Goal: Task Accomplishment & Management: Use online tool/utility

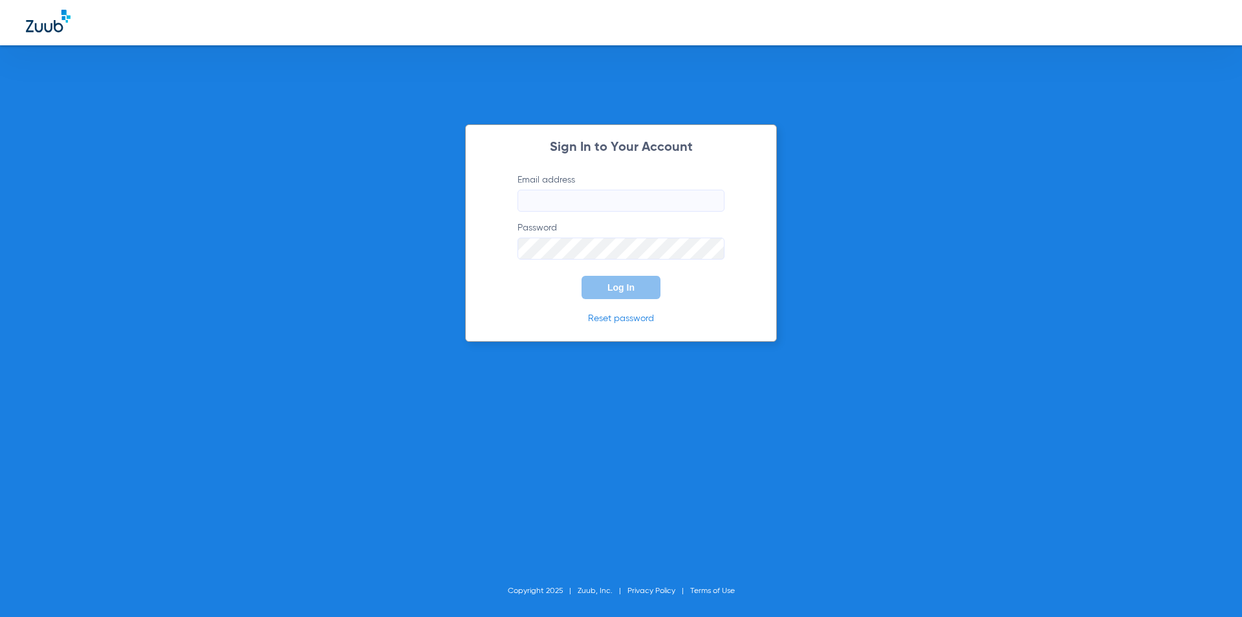
type input "[PERSON_NAME][EMAIL_ADDRESS][DOMAIN_NAME]"
click at [621, 278] on button "Log In" at bounding box center [621, 287] width 79 height 23
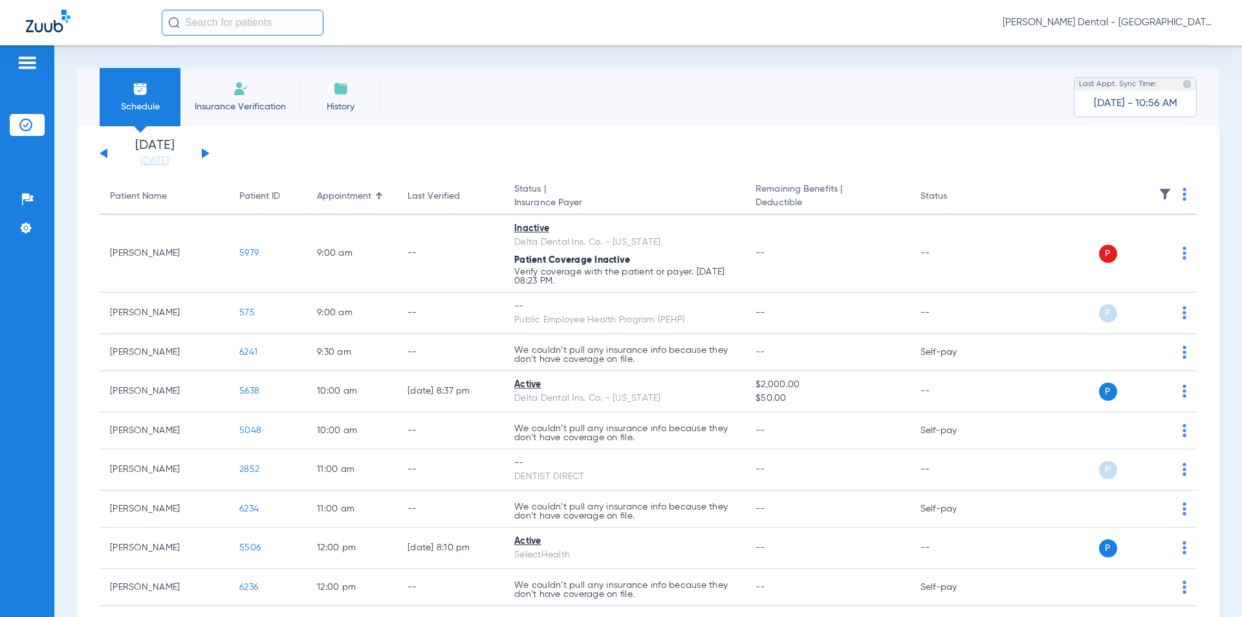
drag, startPoint x: 256, startPoint y: 98, endPoint x: 274, endPoint y: 98, distance: 17.5
click at [256, 98] on li "Insurance Verification" at bounding box center [241, 97] width 120 height 58
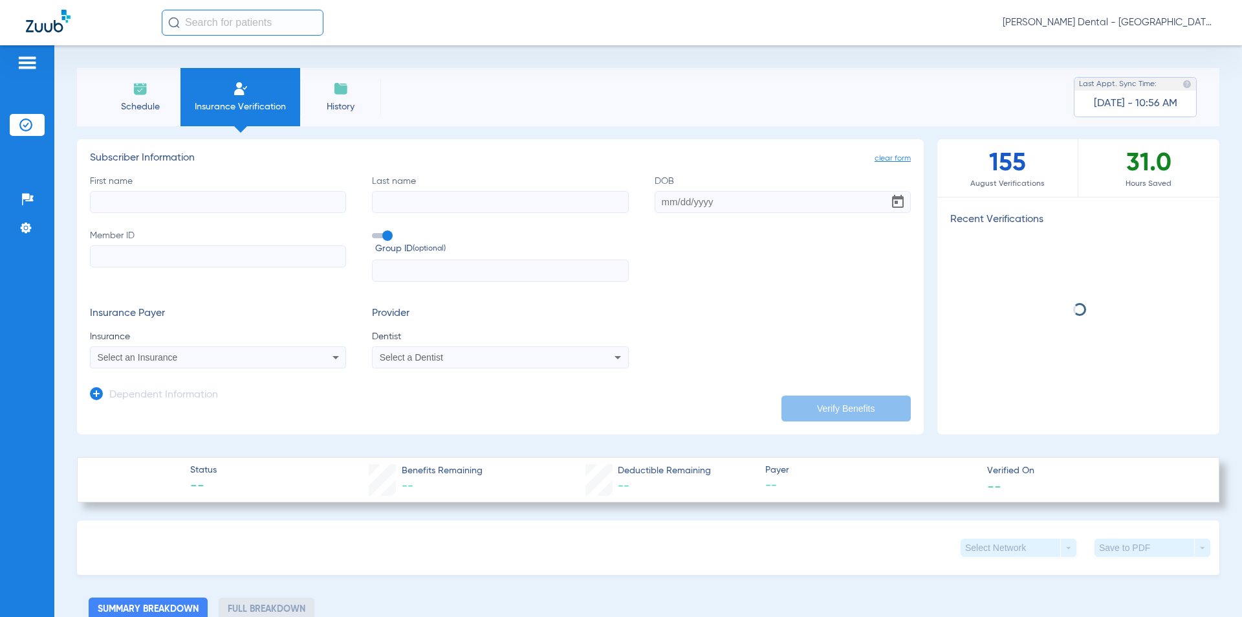
click at [250, 212] on input "First name" at bounding box center [218, 202] width 256 height 22
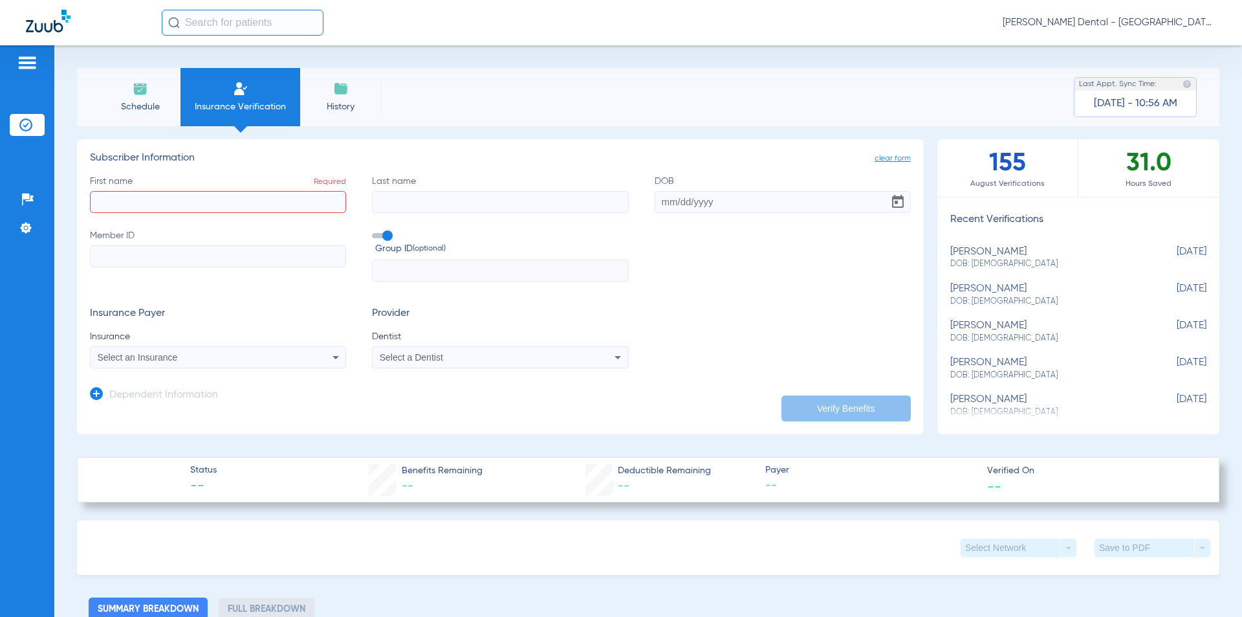
click at [309, 226] on div "First name Required Last name DOB Member ID Group ID (optional)" at bounding box center [500, 228] width 821 height 107
click at [307, 214] on div "First name Required Last name DOB Member ID Group ID (optional)" at bounding box center [500, 228] width 821 height 107
click at [306, 209] on input "First name Required" at bounding box center [218, 202] width 256 height 22
type input "[PERSON_NAME]"
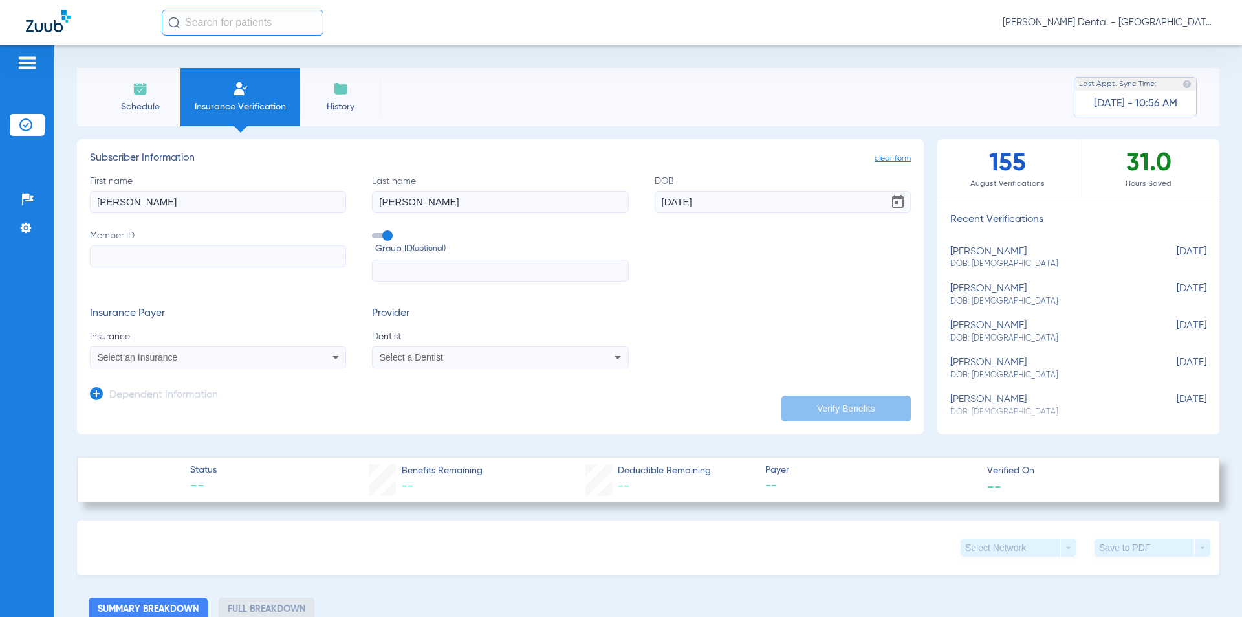
type input "[DATE]"
click at [206, 242] on label "Member ID" at bounding box center [218, 255] width 256 height 53
click at [206, 245] on input "Member ID" at bounding box center [218, 256] width 256 height 22
click at [207, 267] on input "Member ID" at bounding box center [218, 256] width 256 height 22
click at [159, 267] on input "Member ID Required" at bounding box center [218, 256] width 256 height 22
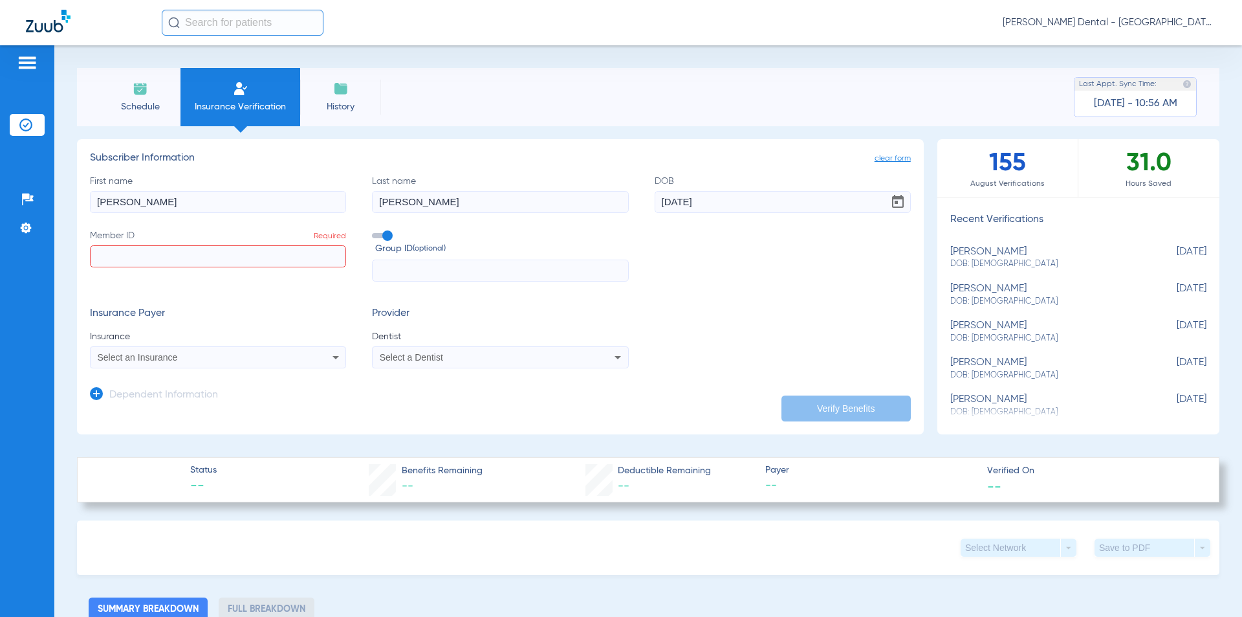
click at [254, 259] on input "Member ID Required" at bounding box center [218, 256] width 256 height 22
paste input "0400446148"
type input "0400446148"
click at [219, 358] on div "Select an Insurance" at bounding box center [194, 357] width 193 height 9
type input "select"
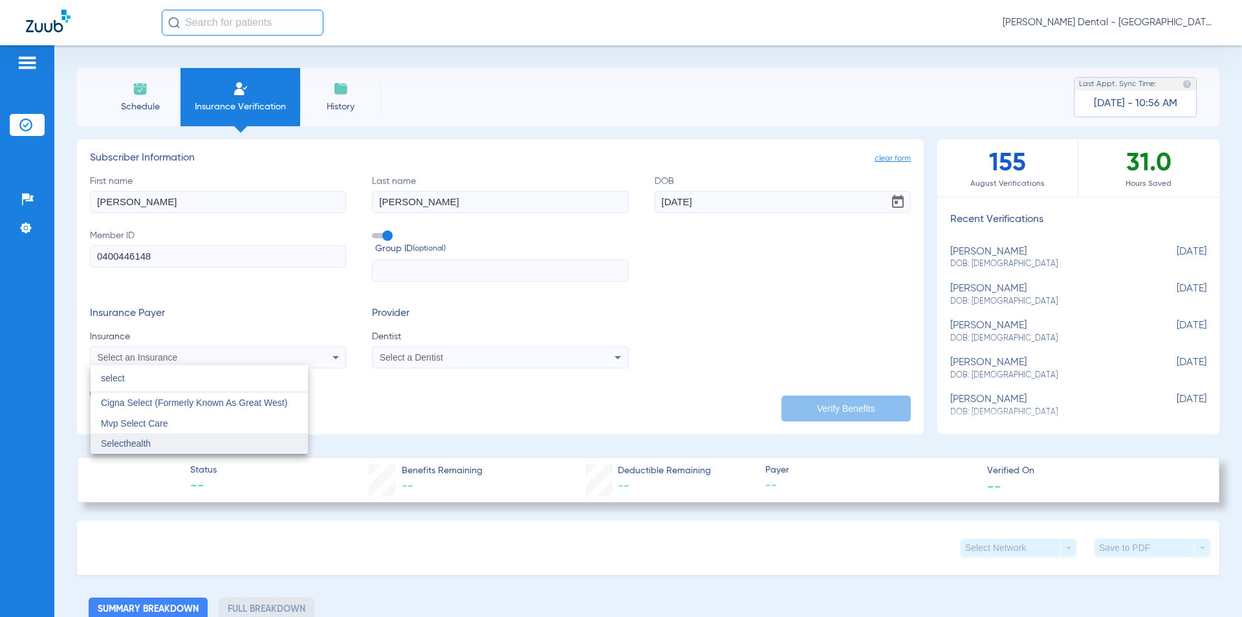
click at [205, 441] on mat-option "Selecthealth" at bounding box center [199, 443] width 217 height 21
click at [529, 352] on div "Select a Dentist" at bounding box center [500, 357] width 255 height 16
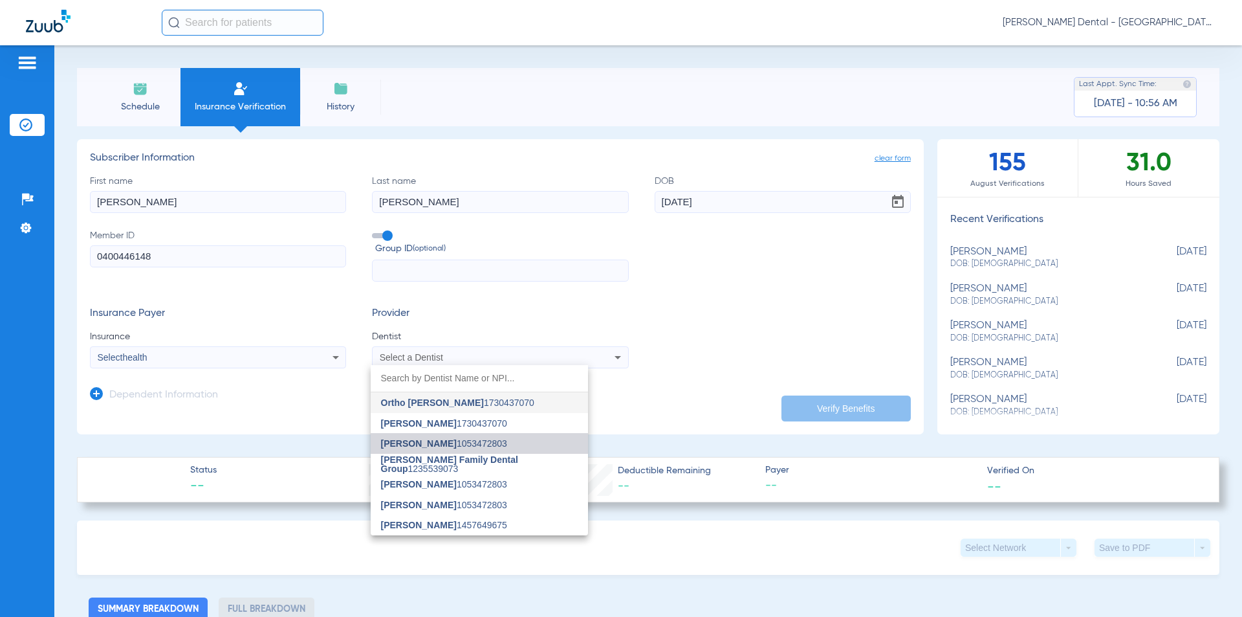
click at [486, 439] on span "[PERSON_NAME] 1053472803" at bounding box center [444, 443] width 126 height 9
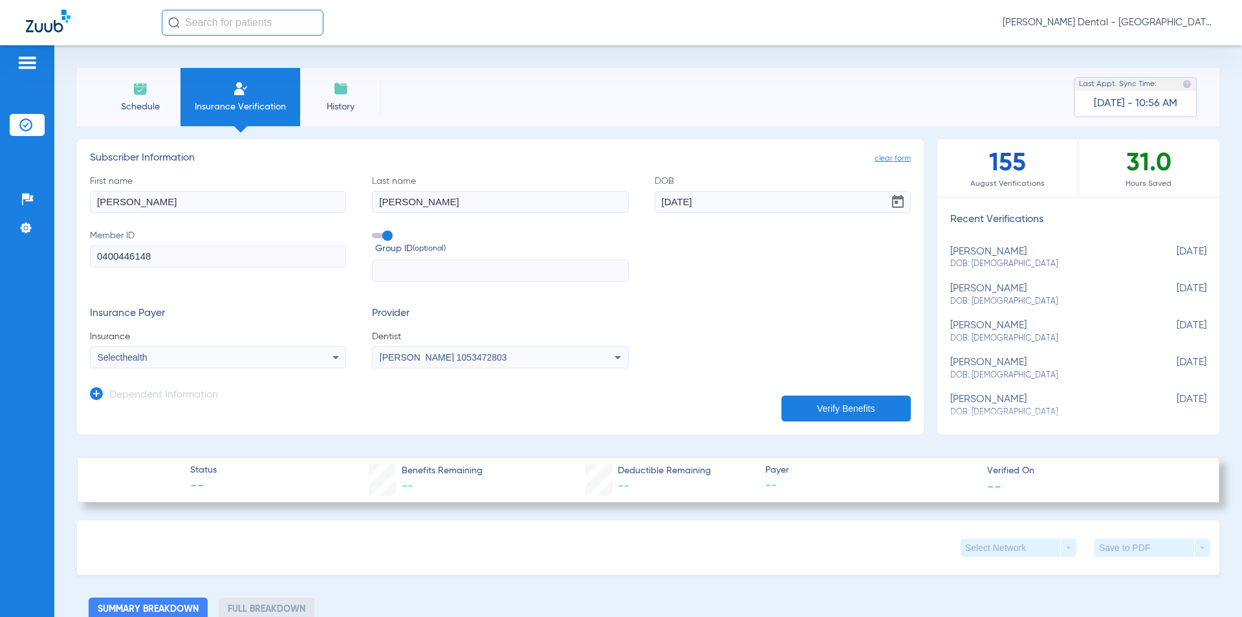
click at [857, 401] on button "Verify Benefits" at bounding box center [846, 408] width 129 height 26
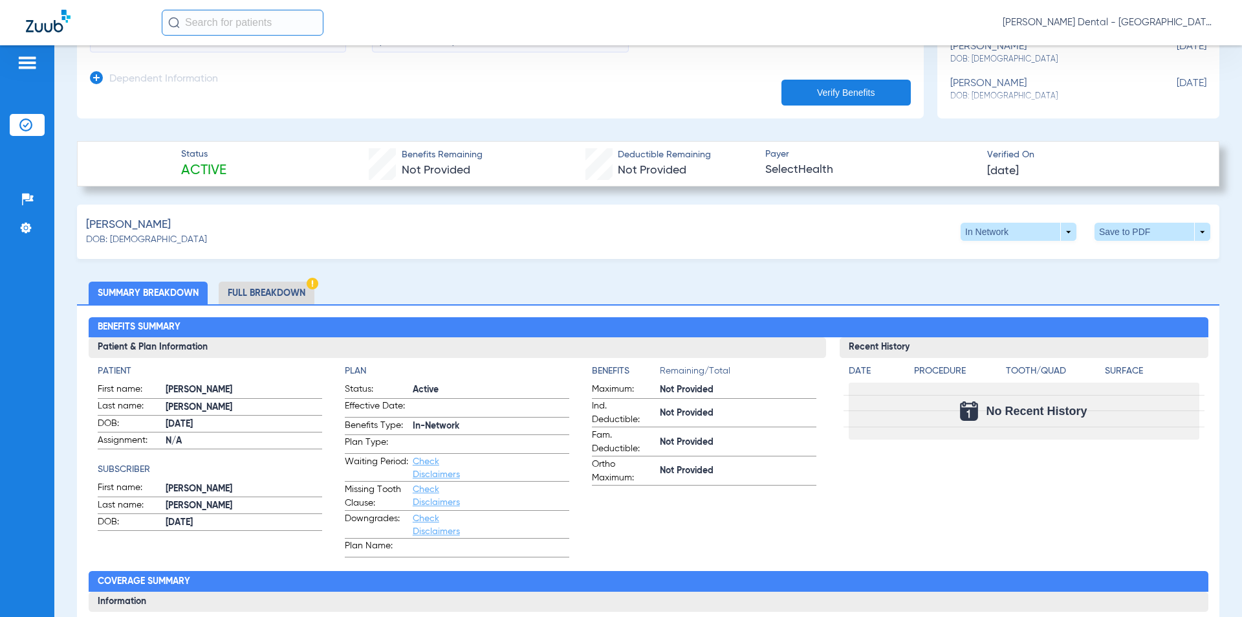
scroll to position [453, 0]
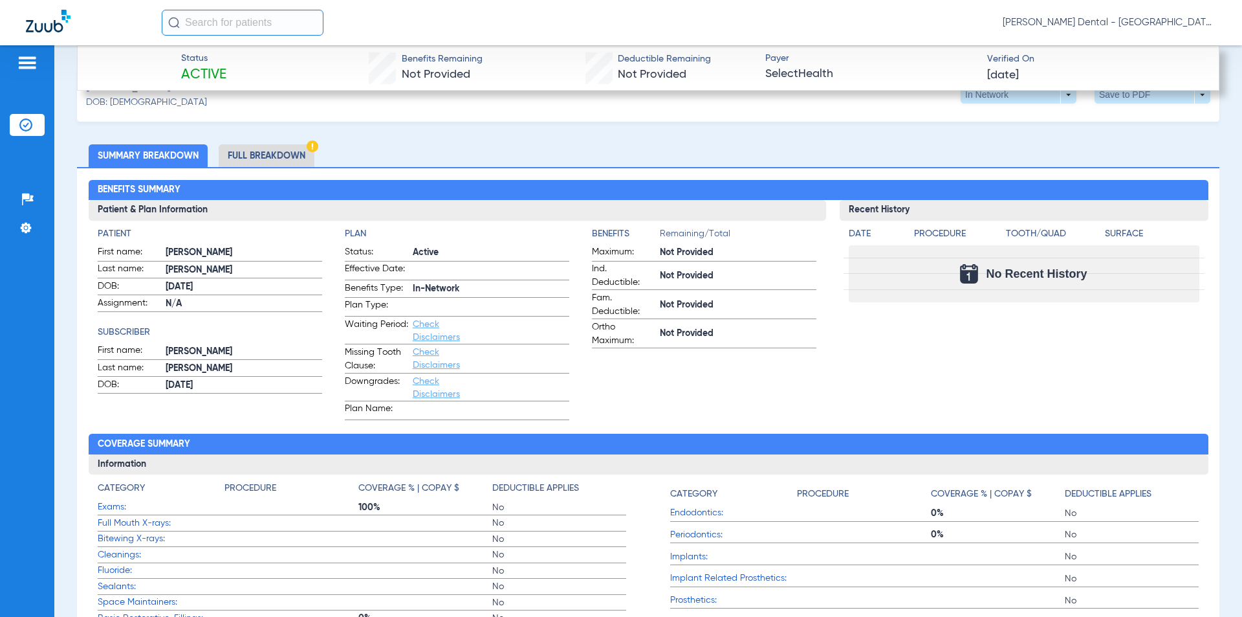
click at [245, 148] on li "Full Breakdown" at bounding box center [267, 155] width 96 height 23
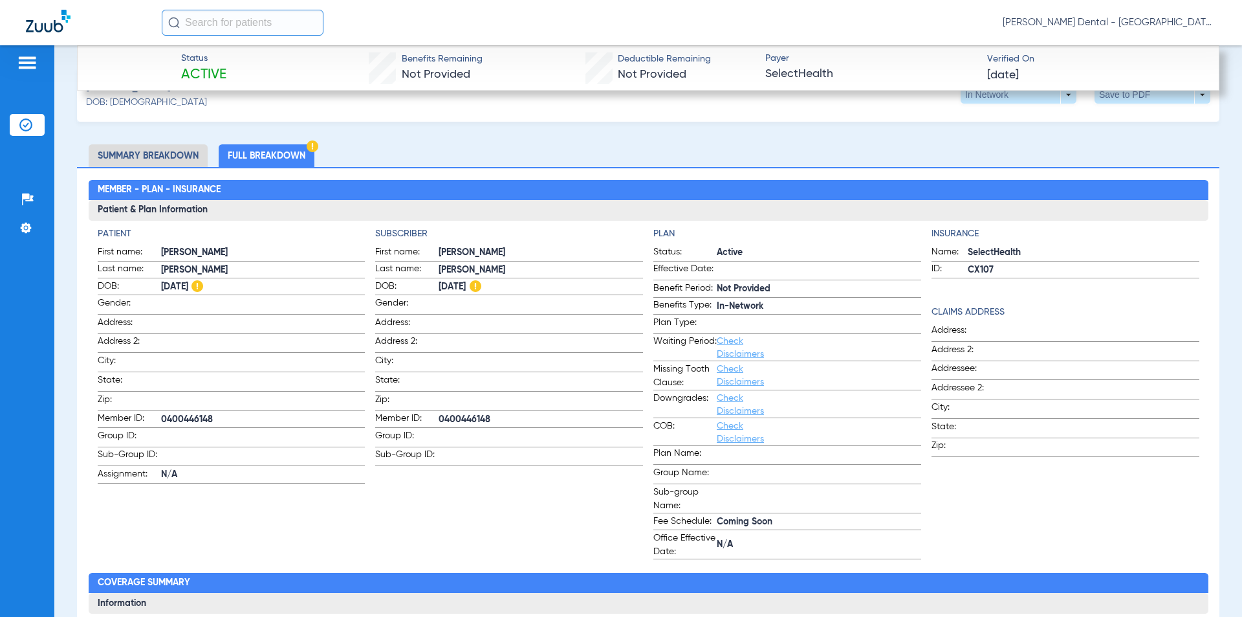
click at [174, 167] on div "Member - Plan - Insurance Patient & Plan Information Patient First name: [PERSO…" at bounding box center [648, 538] width 1143 height 743
click at [161, 160] on li "Summary Breakdown" at bounding box center [148, 155] width 119 height 23
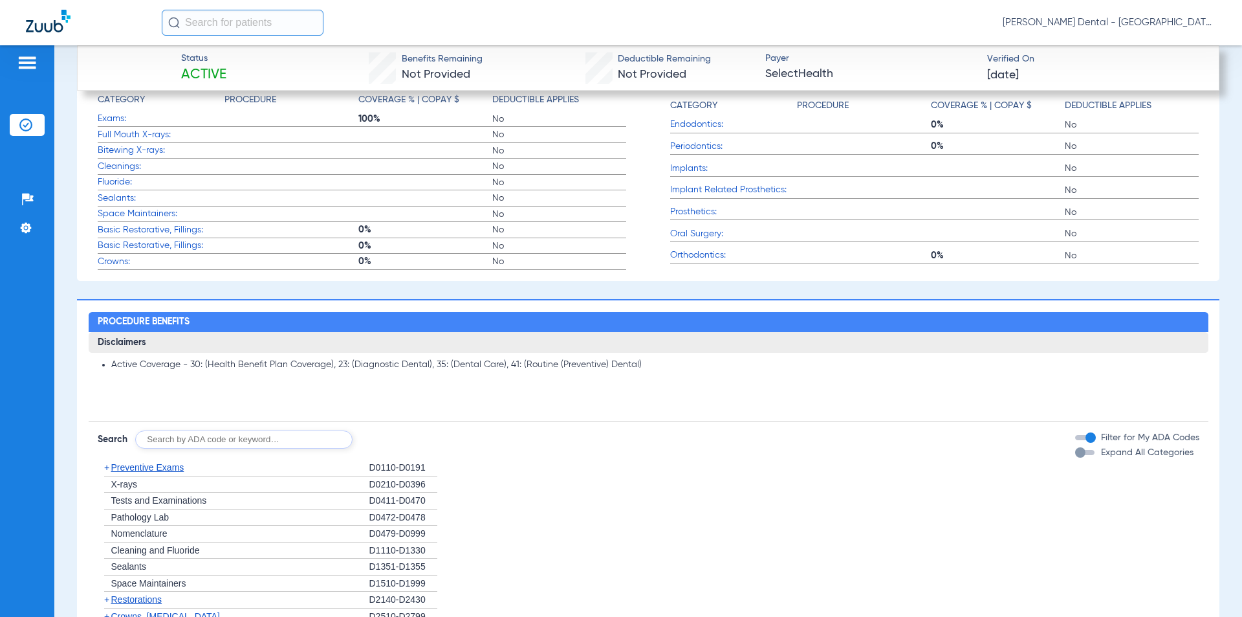
scroll to position [712, 0]
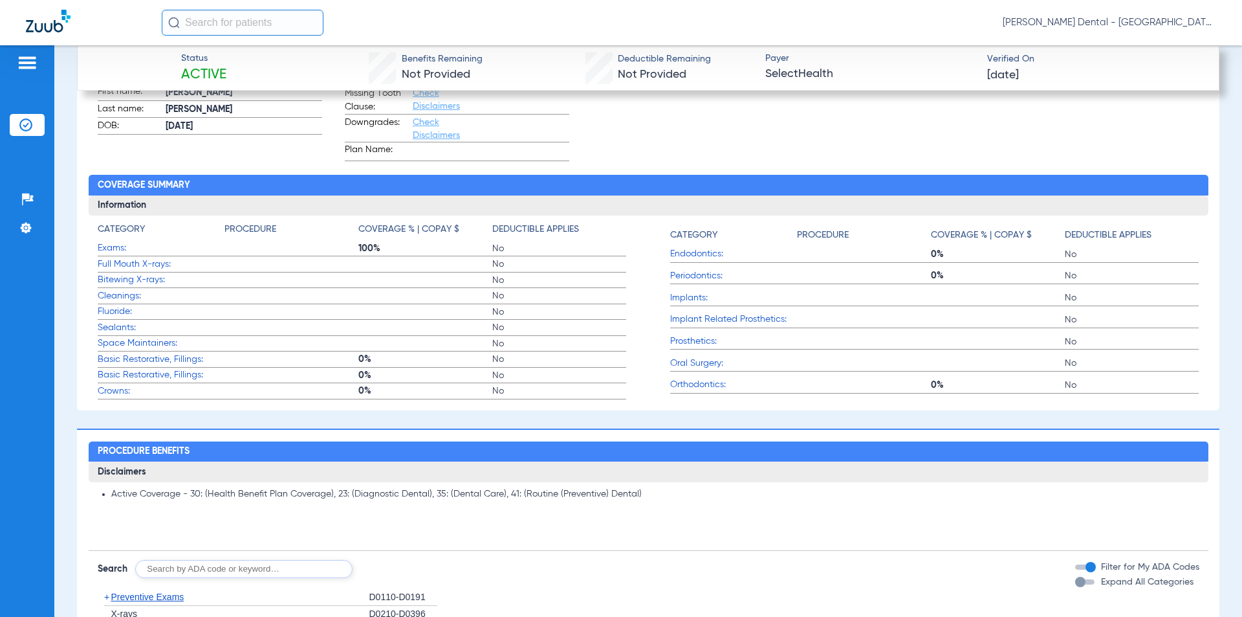
drag, startPoint x: 363, startPoint y: 270, endPoint x: 665, endPoint y: 339, distance: 310.0
click at [665, 339] on div "Category Procedure Coverage % | Copay $ Deductible Applies Exams: 100% No Full …" at bounding box center [649, 311] width 1102 height 177
click at [641, 320] on div "Category Procedure Coverage % | Copay $ Deductible Applies Exams: 100% No Full …" at bounding box center [649, 311] width 1102 height 177
click at [1047, 292] on label "Implants: No" at bounding box center [934, 298] width 529 height 16
drag, startPoint x: 905, startPoint y: 379, endPoint x: 890, endPoint y: 305, distance: 74.8
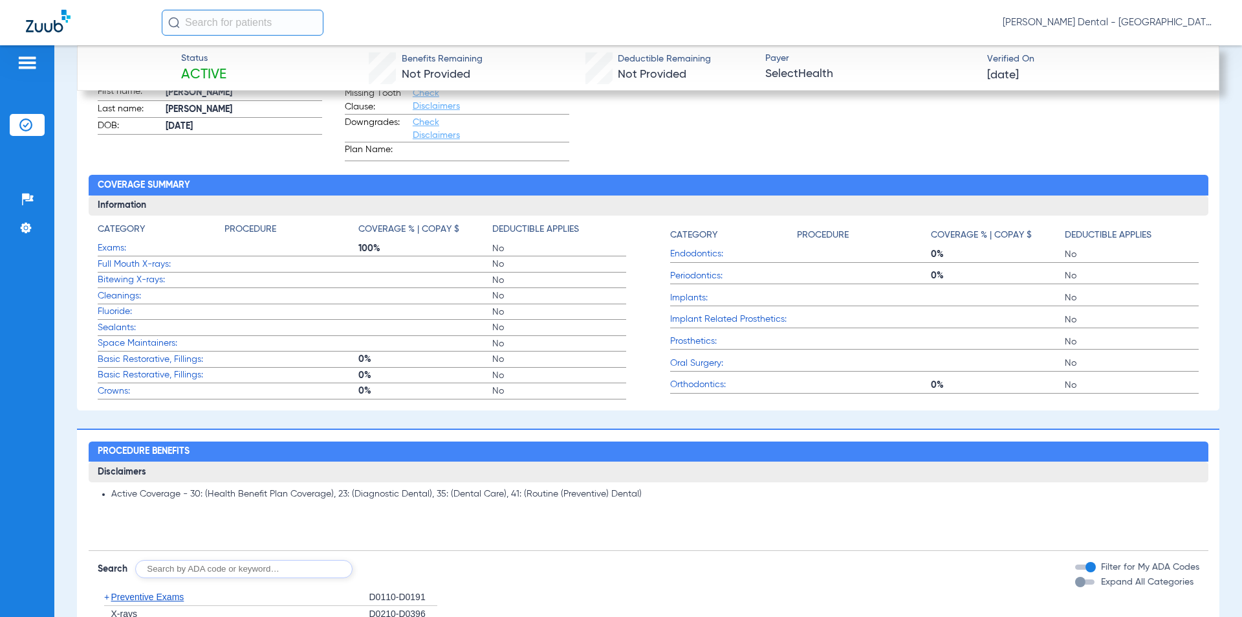
click at [905, 378] on label "Orthodontics: 0% No" at bounding box center [934, 385] width 529 height 16
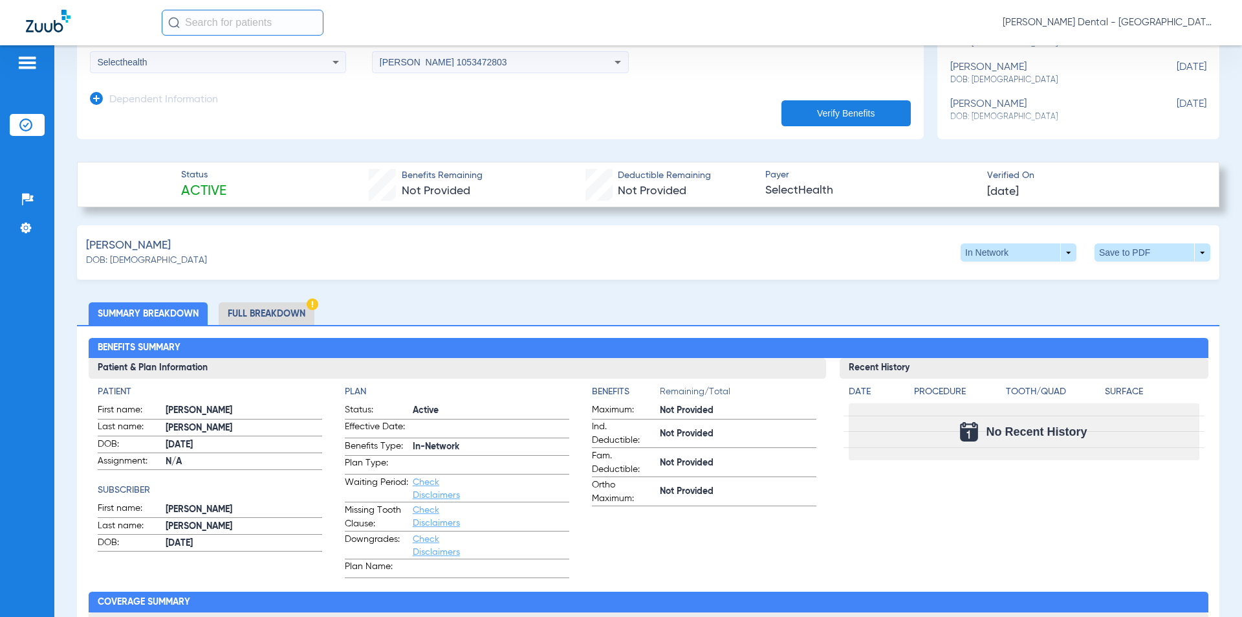
scroll to position [148, 0]
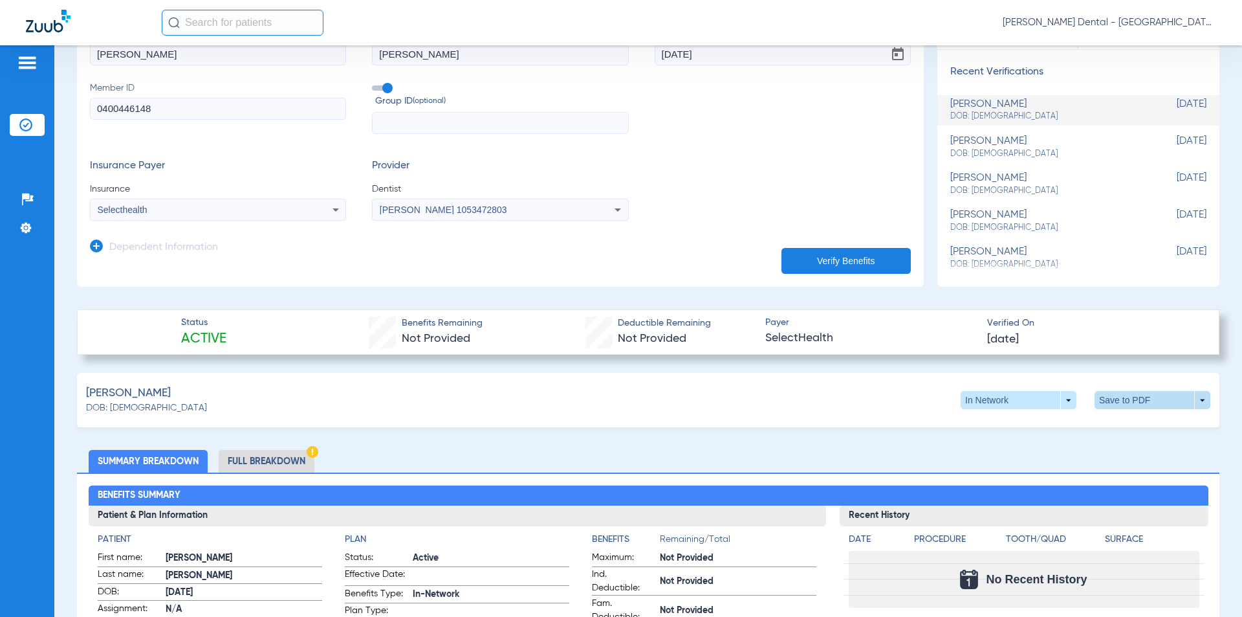
click at [1147, 402] on span at bounding box center [1153, 399] width 31 height 31
click at [993, 422] on button "insert_drive_file Save to PDF" at bounding box center [1033, 425] width 98 height 26
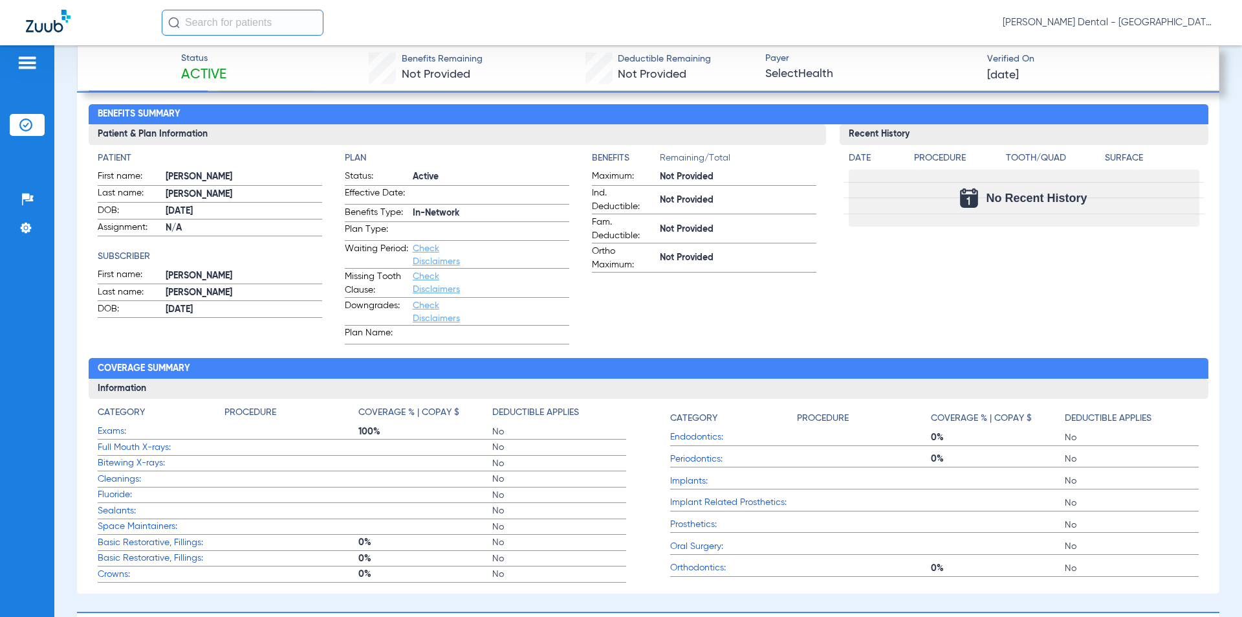
scroll to position [647, 0]
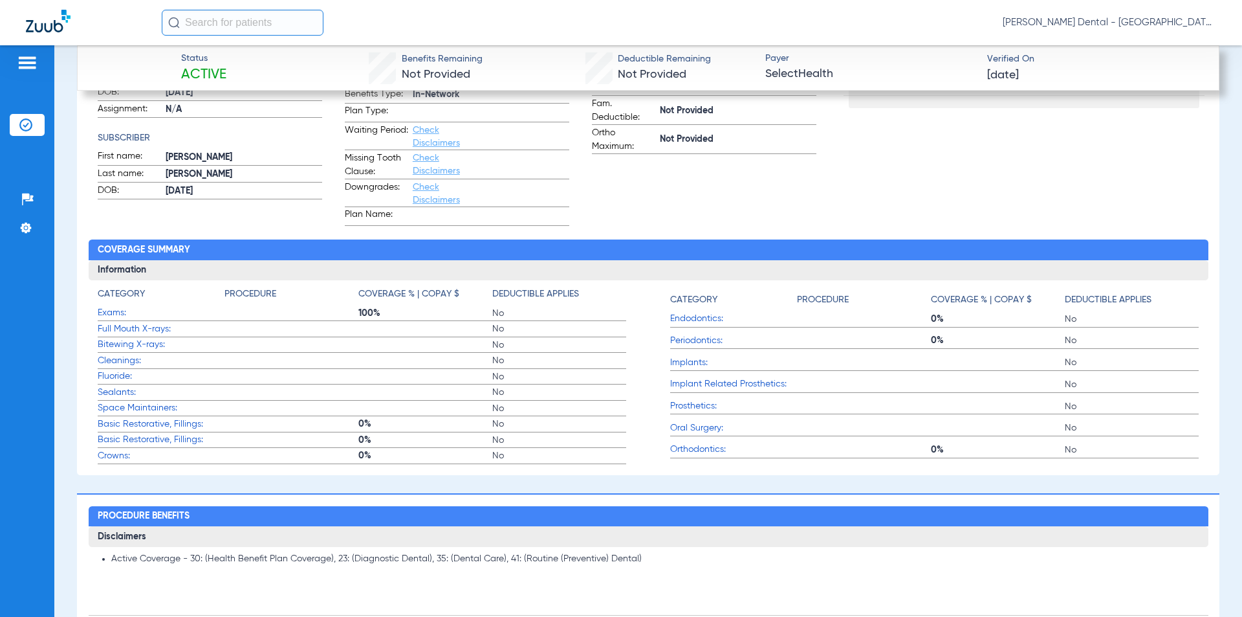
click at [436, 135] on span "Check Disclaimers" at bounding box center [444, 137] width 63 height 26
click at [436, 144] on link "Check Disclaimers" at bounding box center [436, 137] width 47 height 22
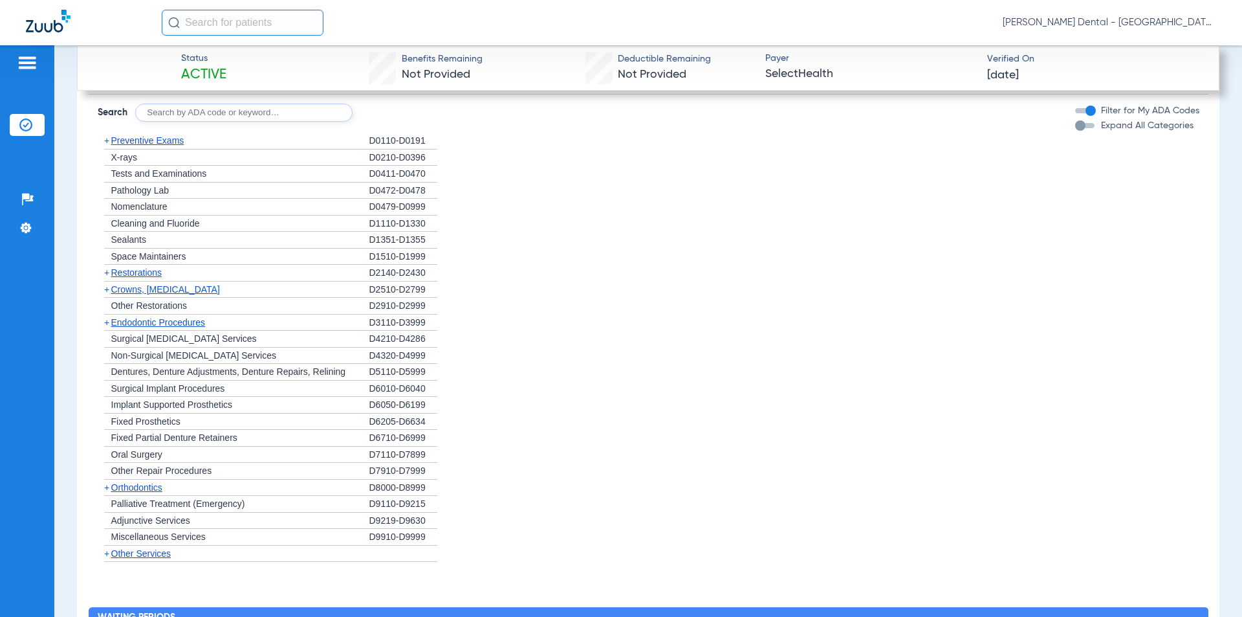
scroll to position [1172, 0]
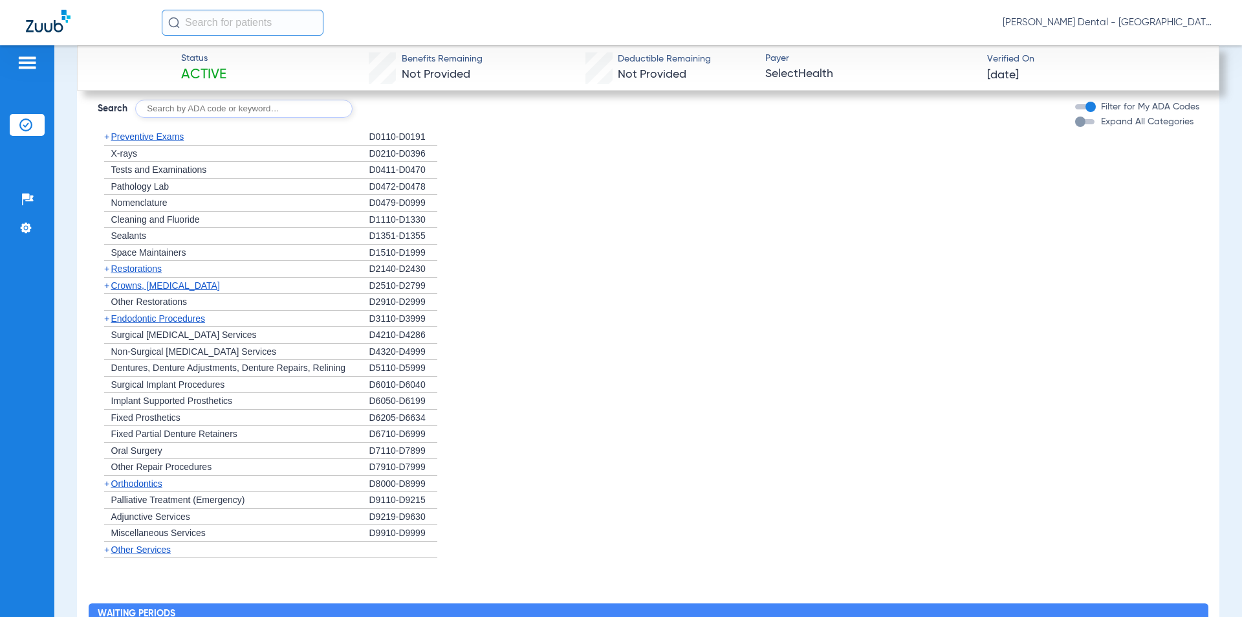
click at [146, 269] on span "Restorations" at bounding box center [136, 268] width 51 height 10
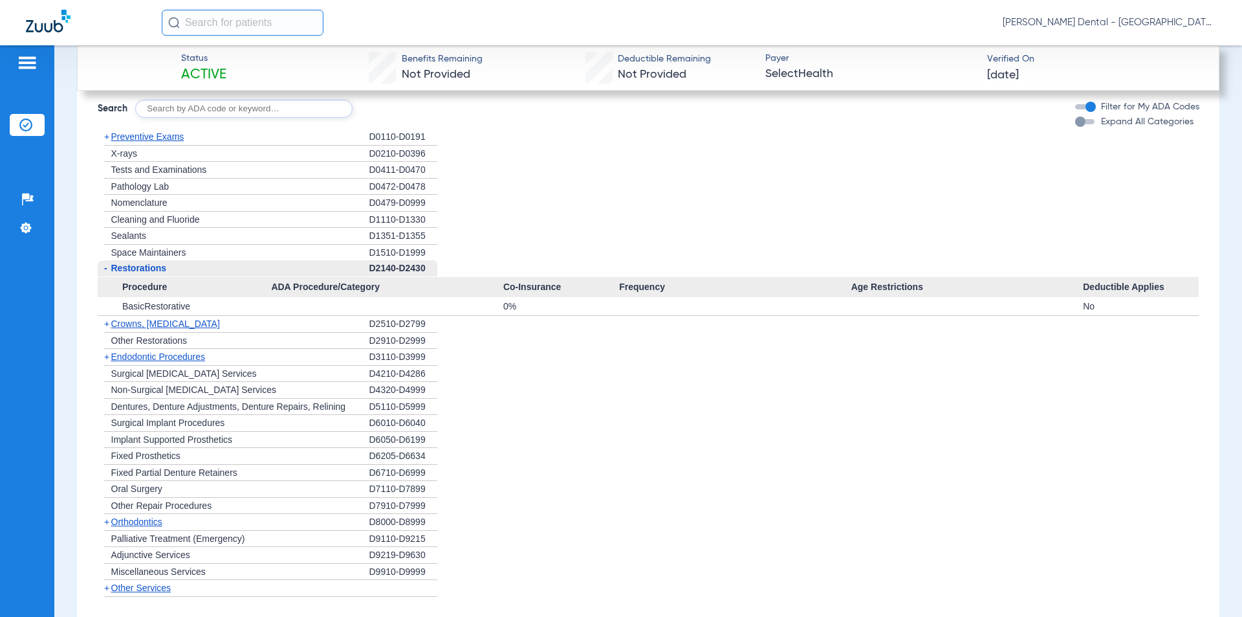
click at [146, 322] on span "Crowns, [MEDICAL_DATA]" at bounding box center [165, 323] width 109 height 10
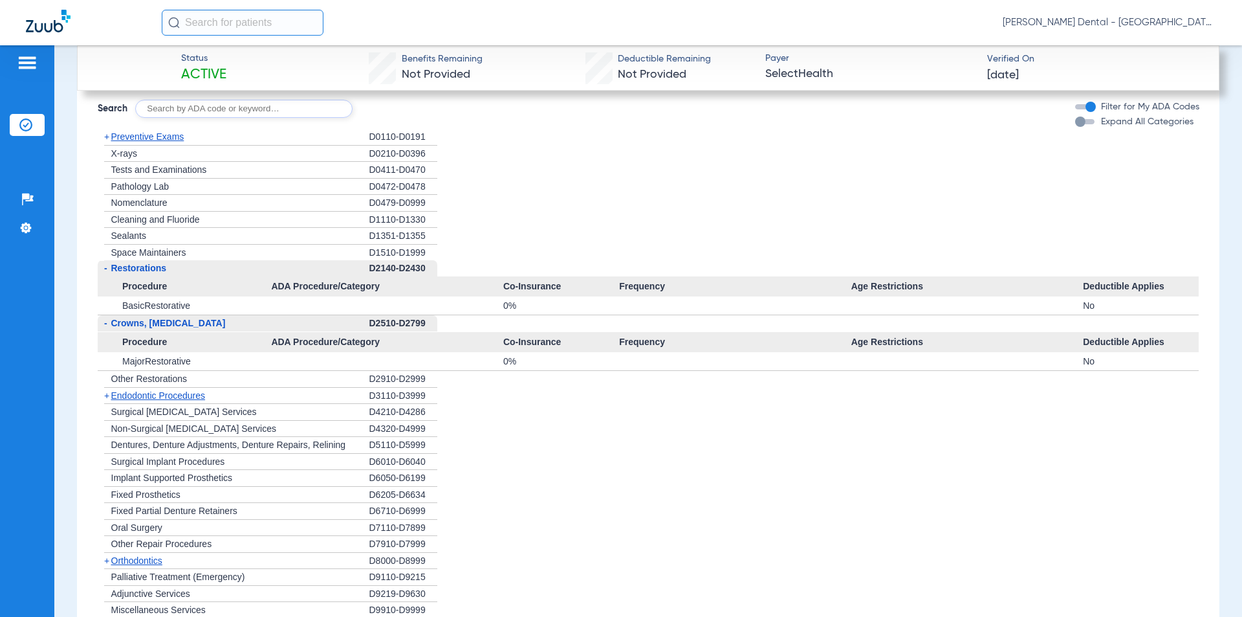
click at [151, 391] on span "Endodontic Procedures" at bounding box center [158, 395] width 94 height 10
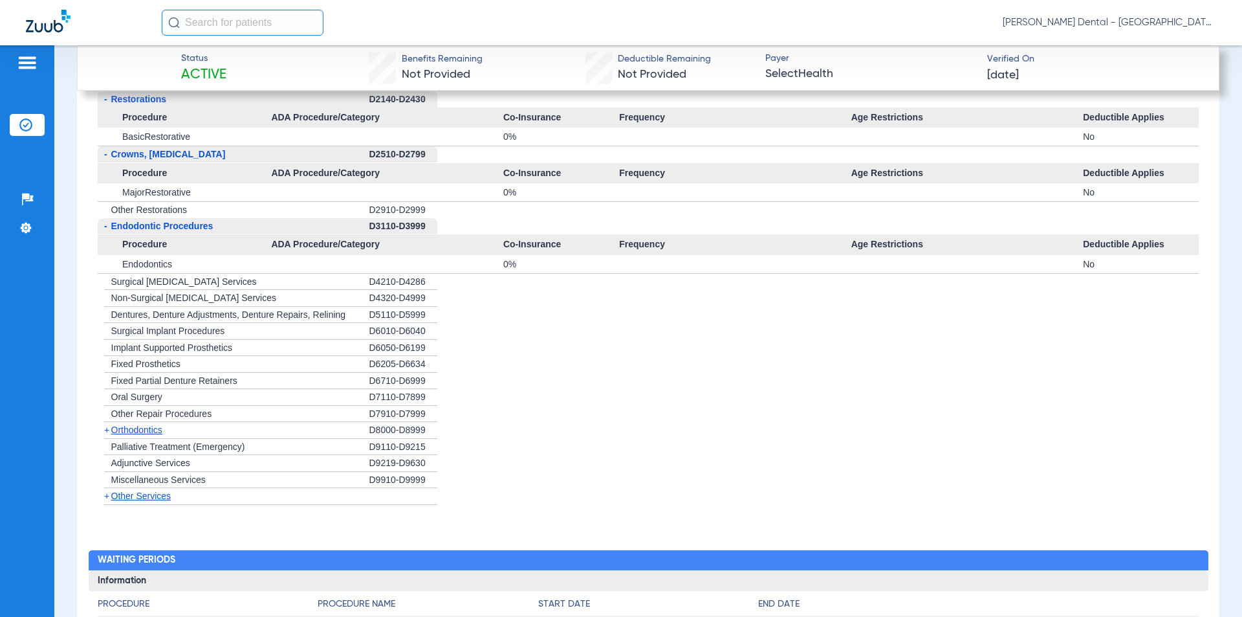
scroll to position [1366, 0]
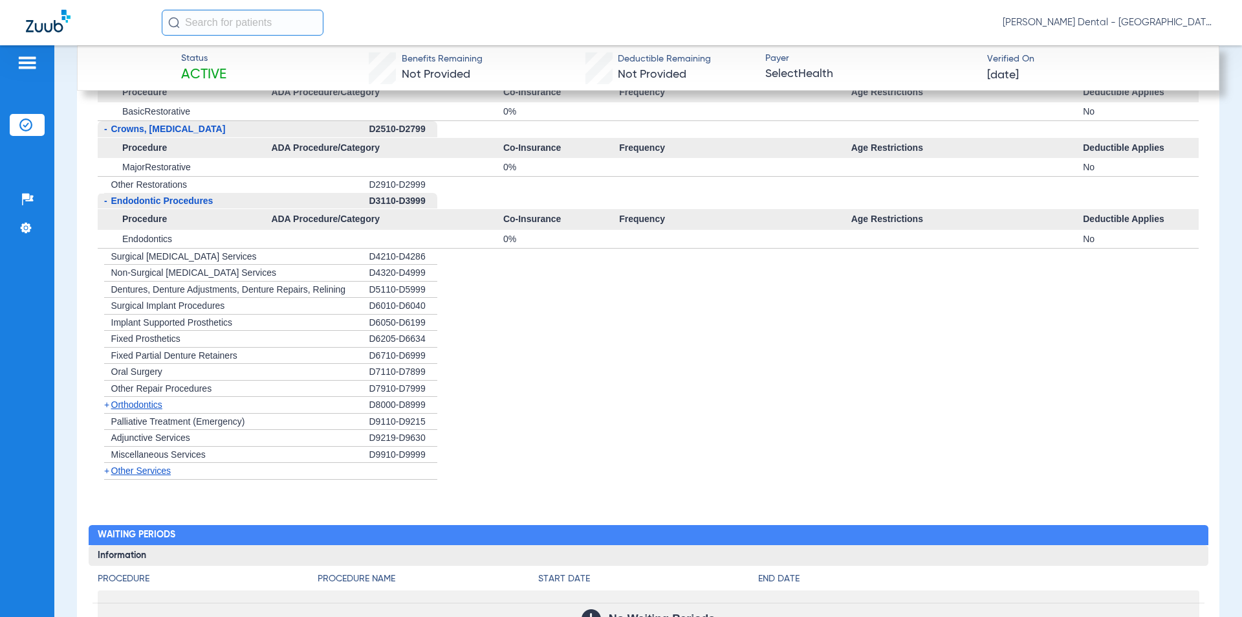
click at [162, 407] on span "Orthodontics" at bounding box center [136, 404] width 51 height 10
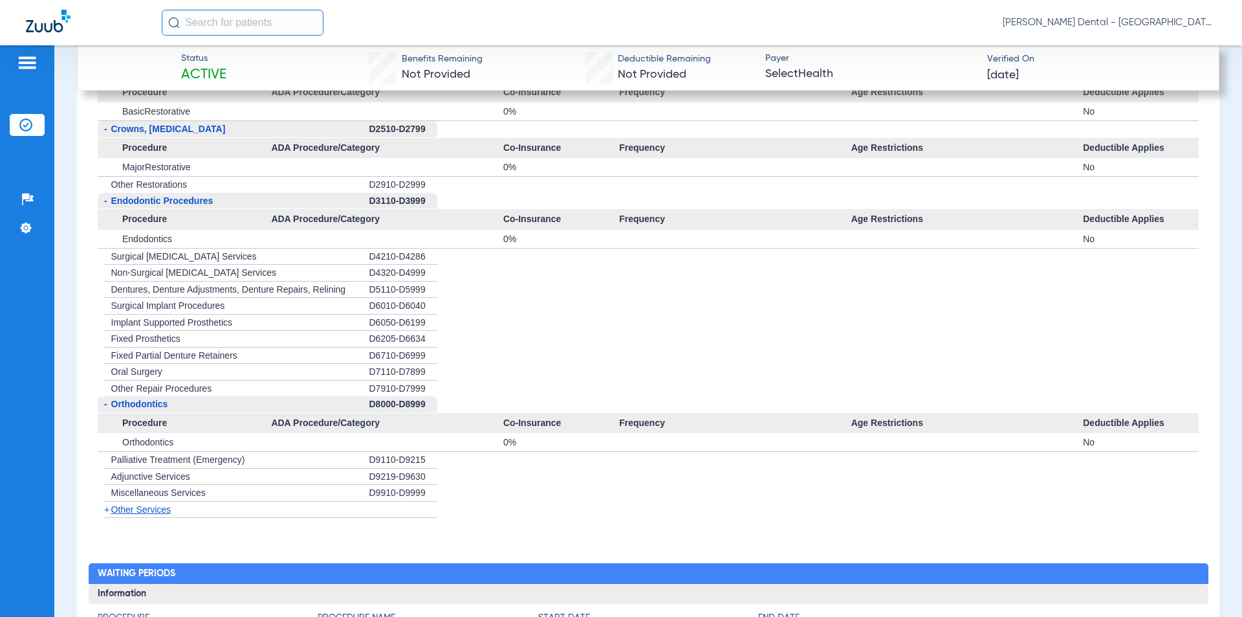
click at [163, 407] on div "- Orthodontics" at bounding box center [234, 404] width 272 height 17
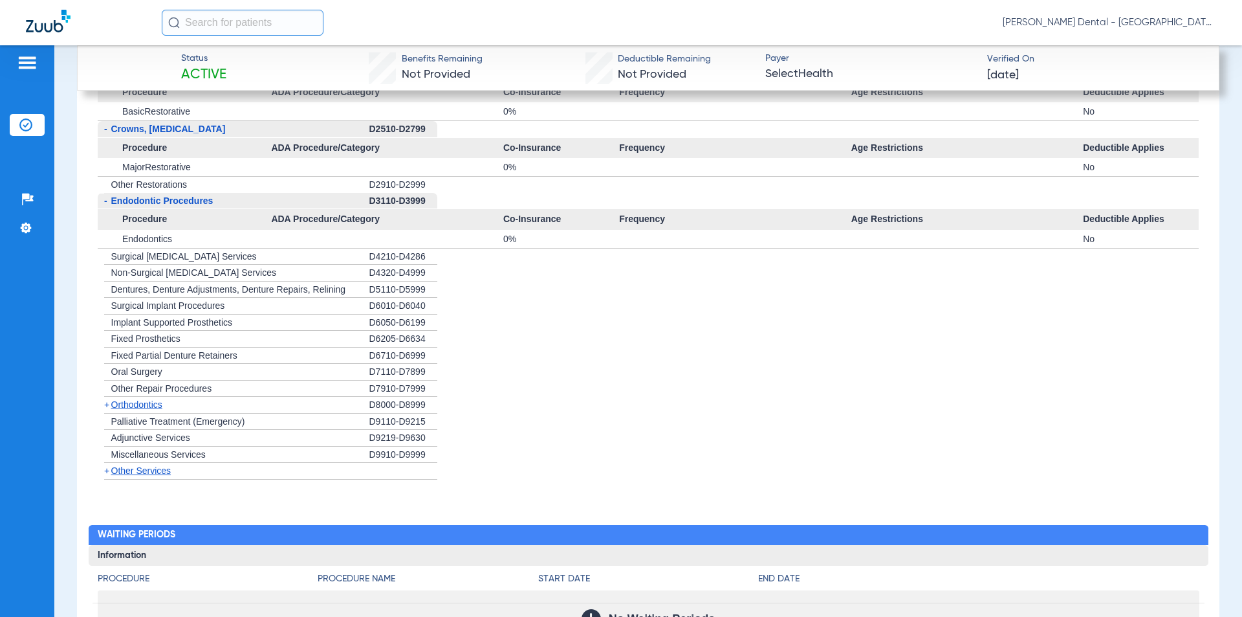
click at [153, 465] on span "Other Services" at bounding box center [141, 470] width 60 height 10
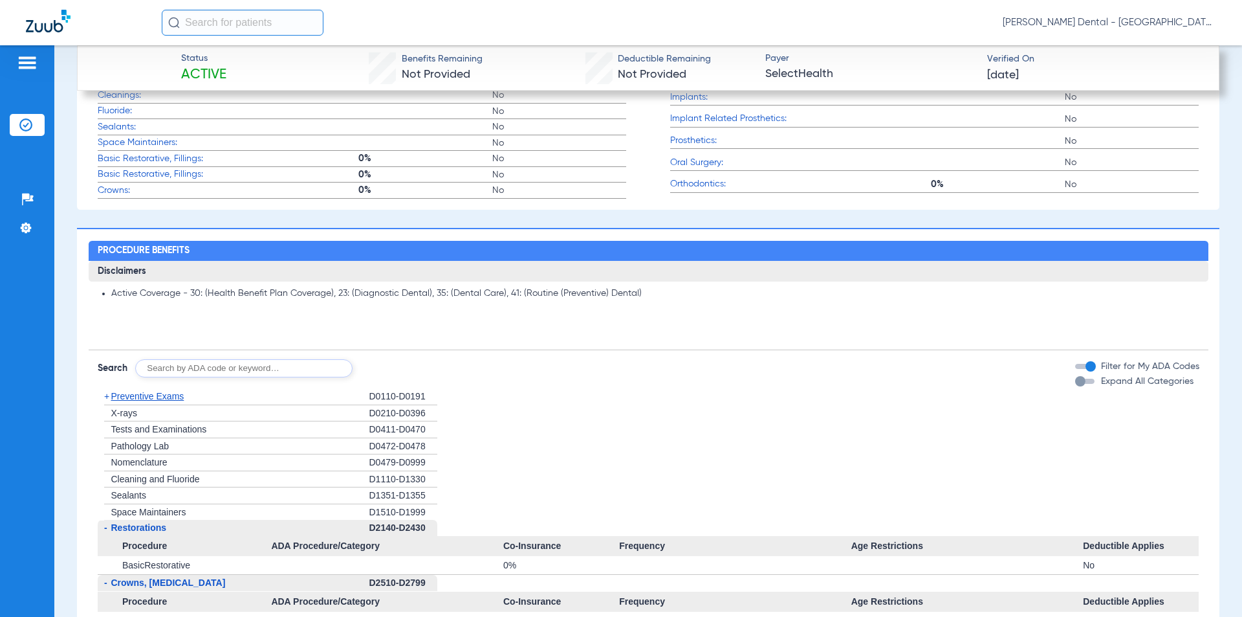
scroll to position [719, 0]
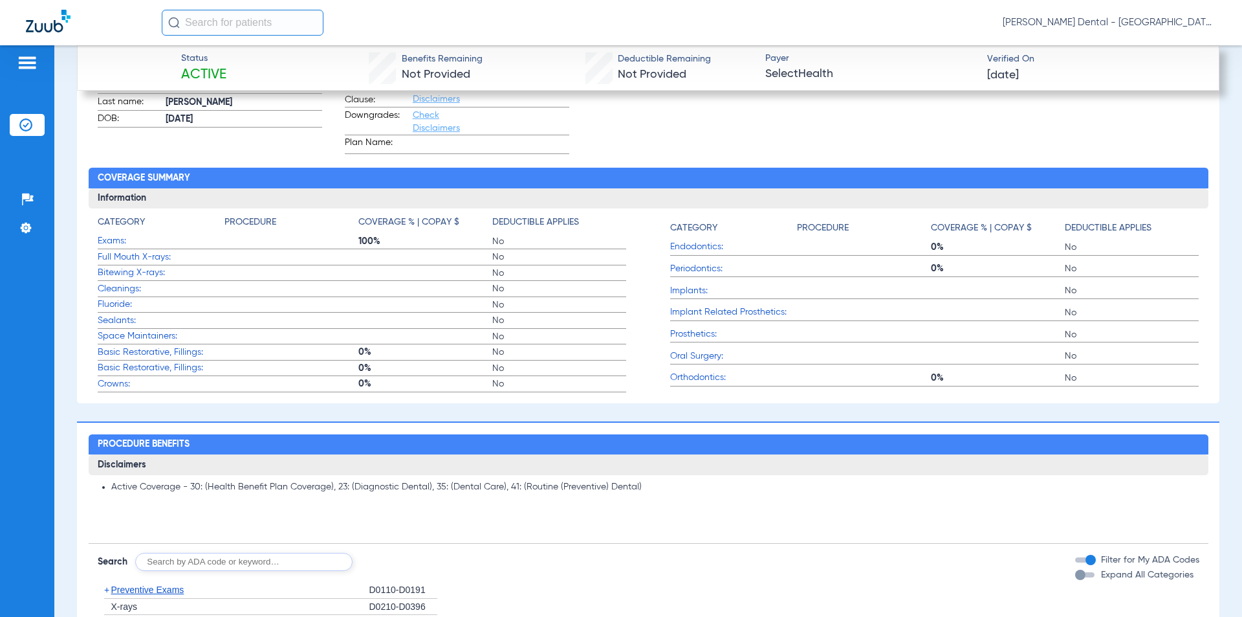
click at [1206, 193] on div "Benefits Summary Patient & Plan Information Patient First name: [PERSON_NAME] n…" at bounding box center [648, 152] width 1143 height 502
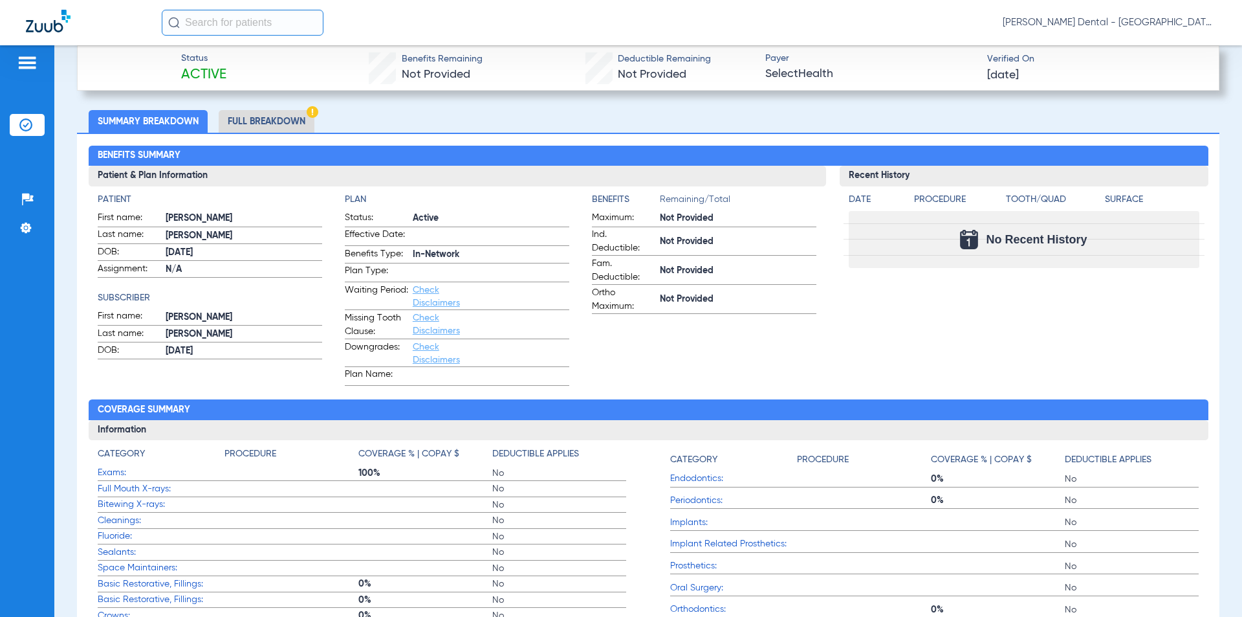
click at [424, 296] on link "Check Disclaimers" at bounding box center [436, 296] width 47 height 22
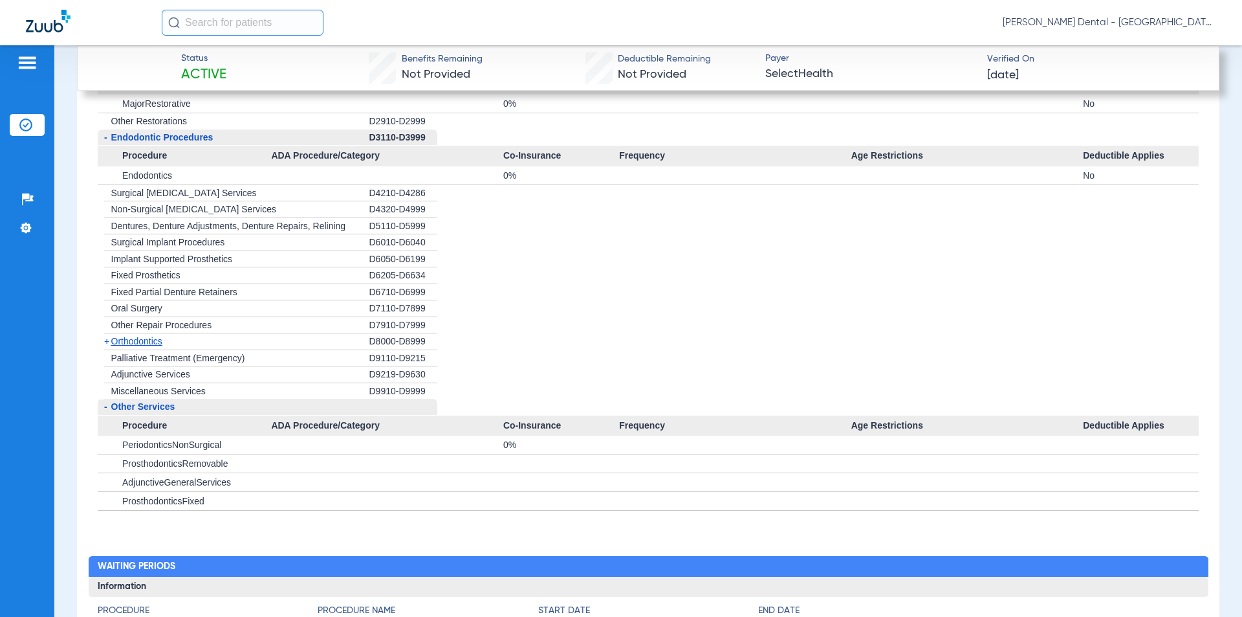
scroll to position [1431, 0]
